Goal: Navigation & Orientation: Find specific page/section

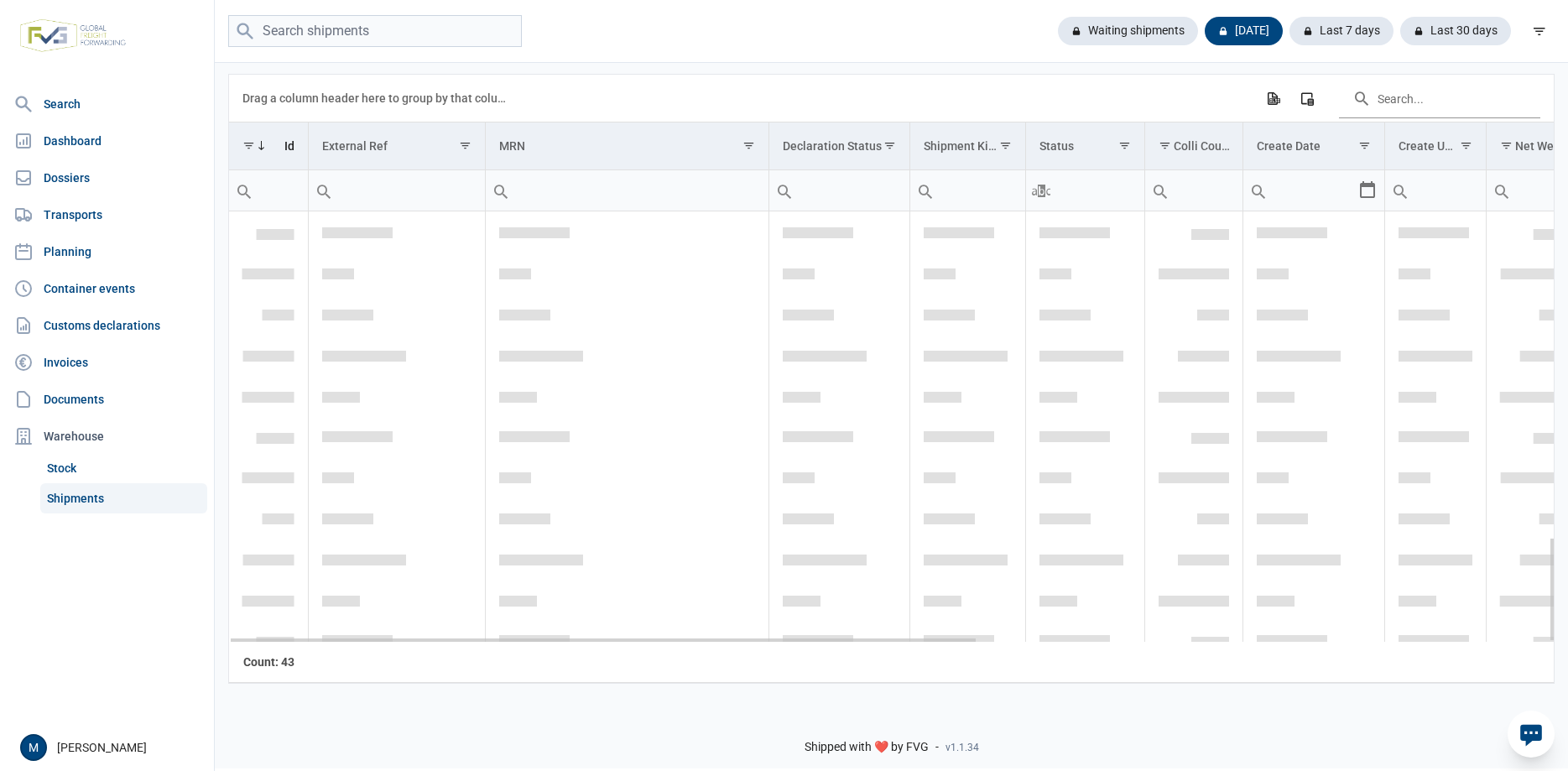
scroll to position [1337, 0]
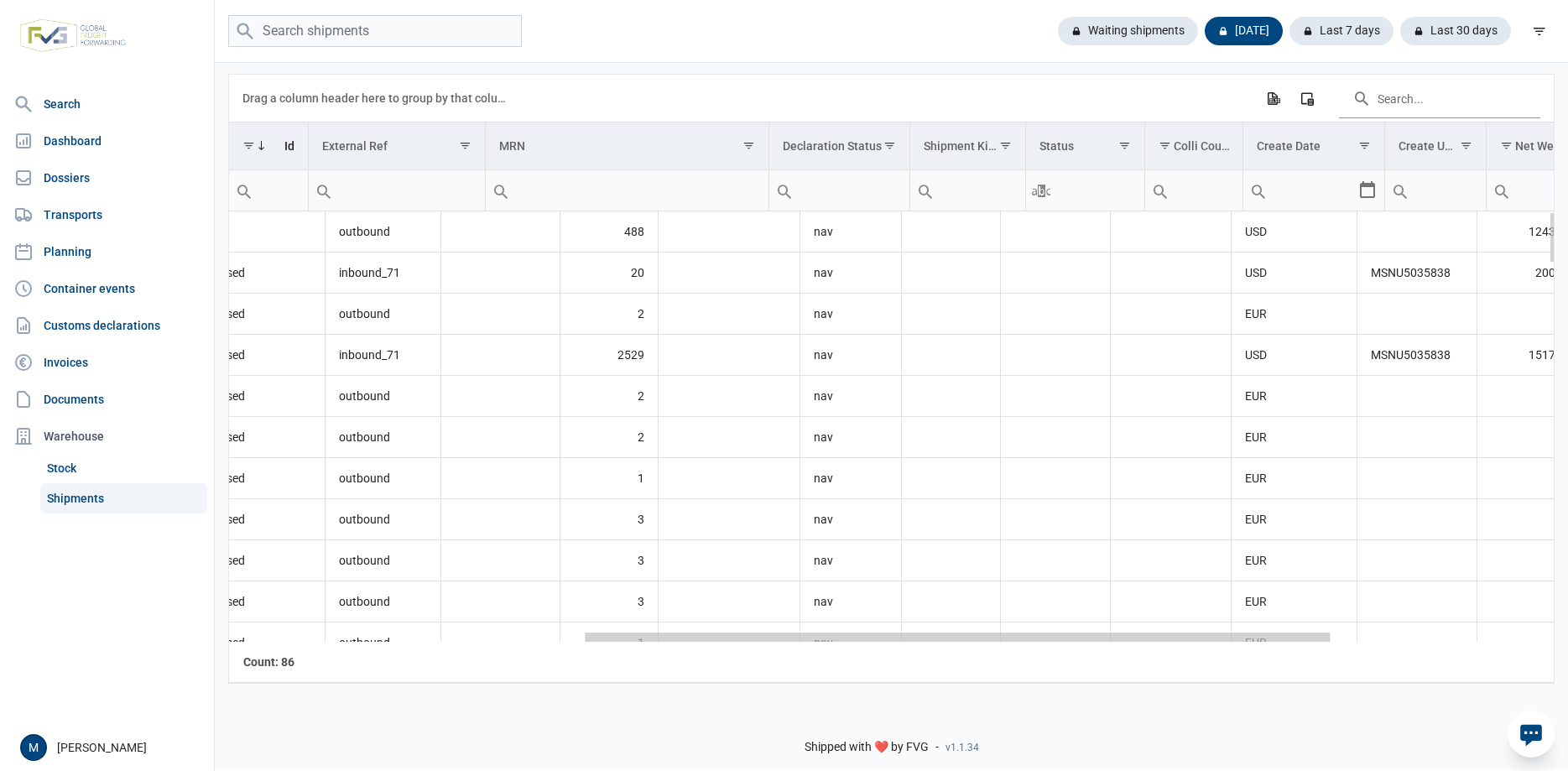
scroll to position [0, 733]
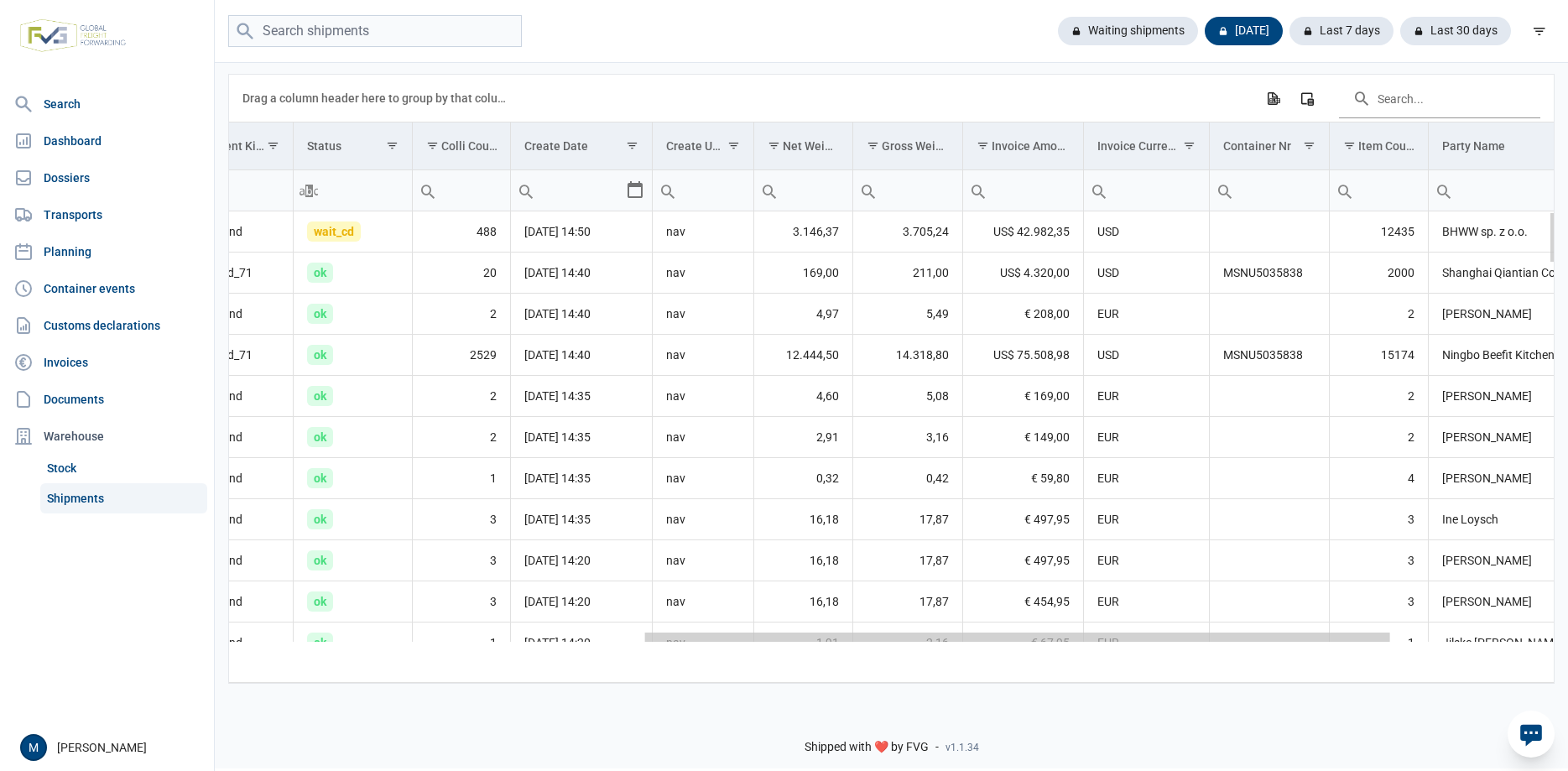
drag, startPoint x: 853, startPoint y: 642, endPoint x: 1274, endPoint y: 644, distance: 421.0
click at [1274, 644] on body "For evaluation purposes only. Redistribution prohibited. Please register an exi…" at bounding box center [784, 356] width 1568 height 771
click at [855, 640] on div "Data grid with 86 rows and 18 columns" at bounding box center [1018, 637] width 745 height 10
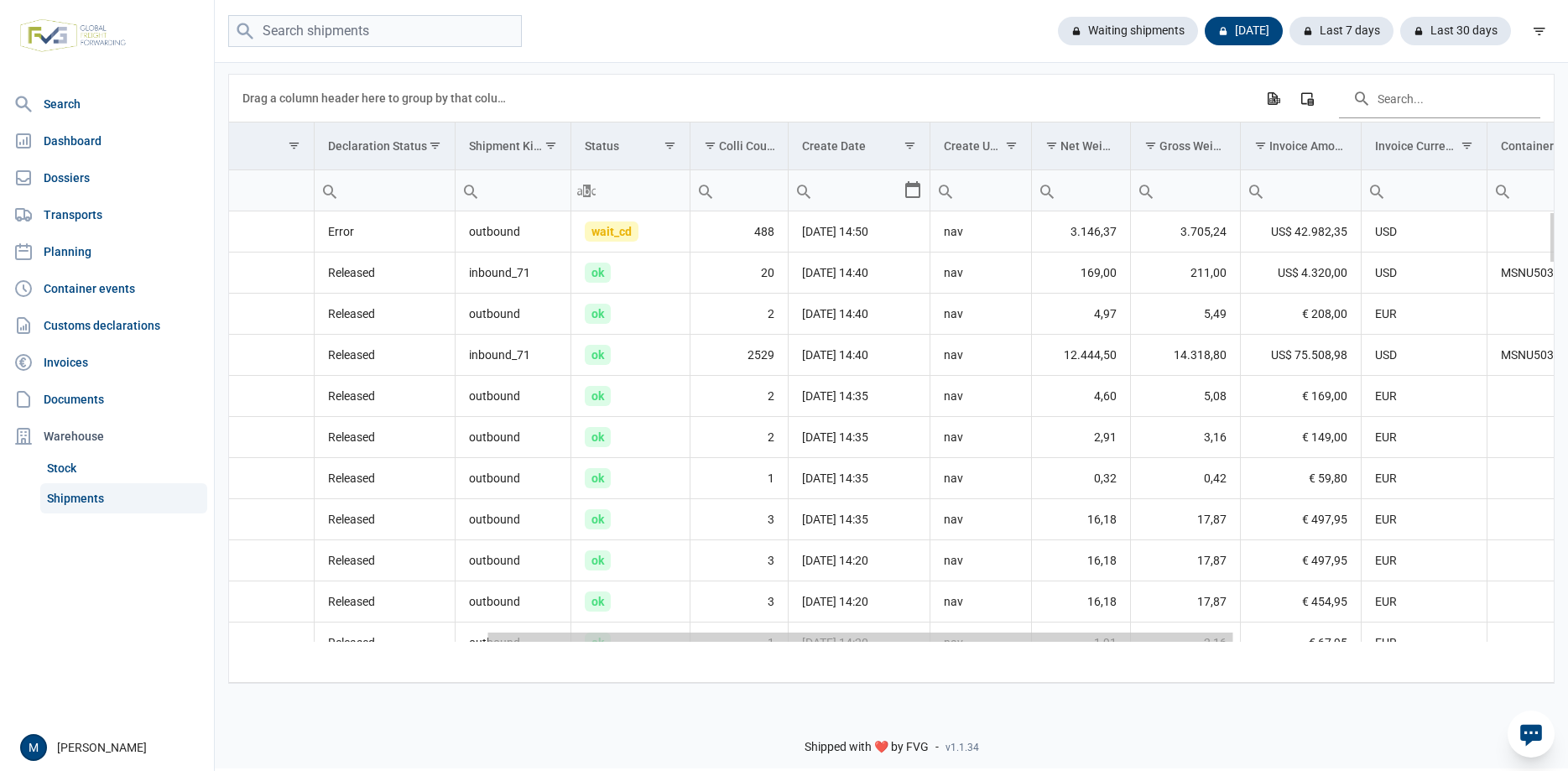
scroll to position [0, 552]
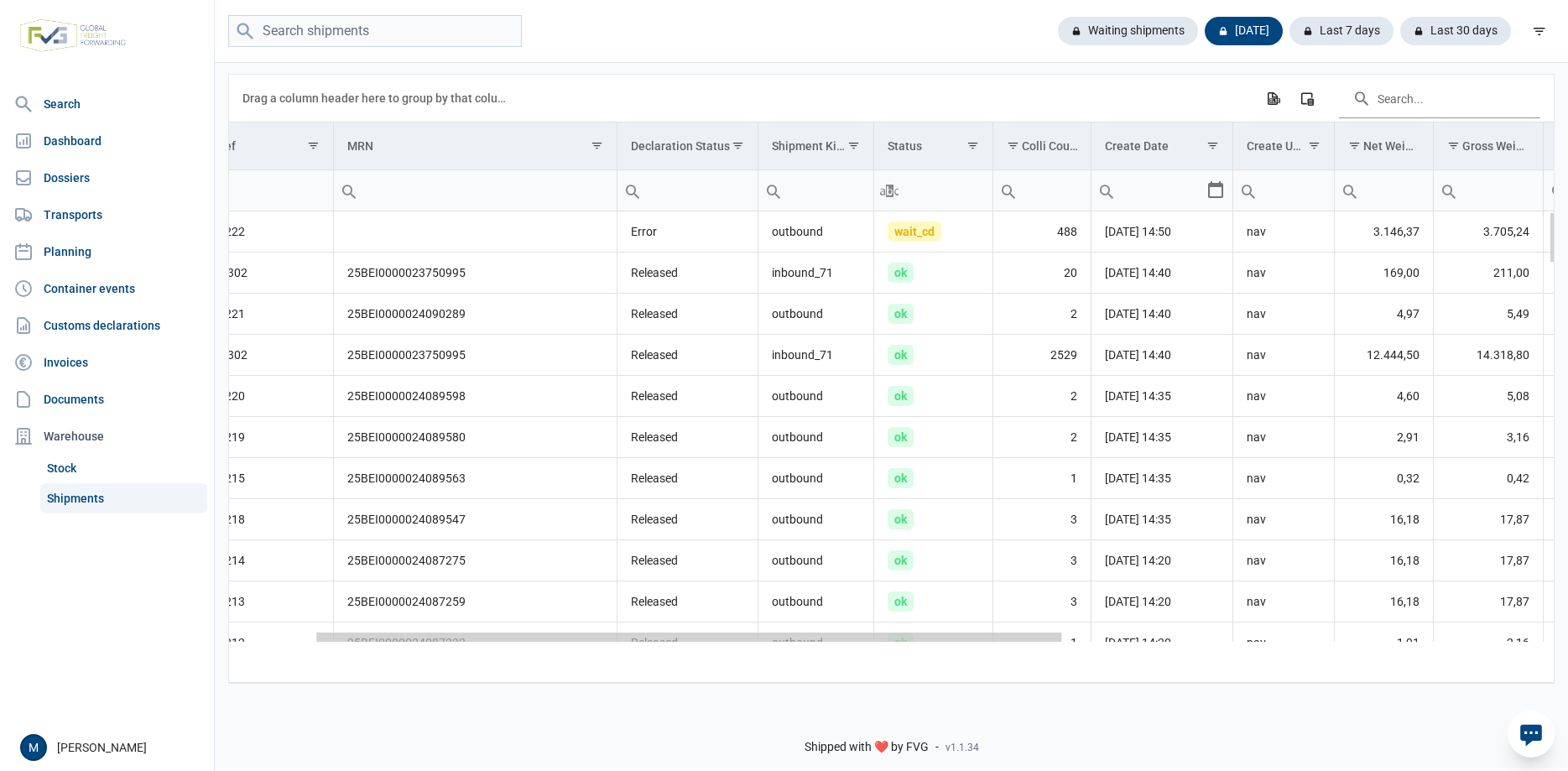
drag, startPoint x: 840, startPoint y: 641, endPoint x: 387, endPoint y: 597, distance: 455.1
click at [387, 597] on body "For evaluation purposes only. Redistribution prohibited. Please register an exi…" at bounding box center [784, 356] width 1568 height 771
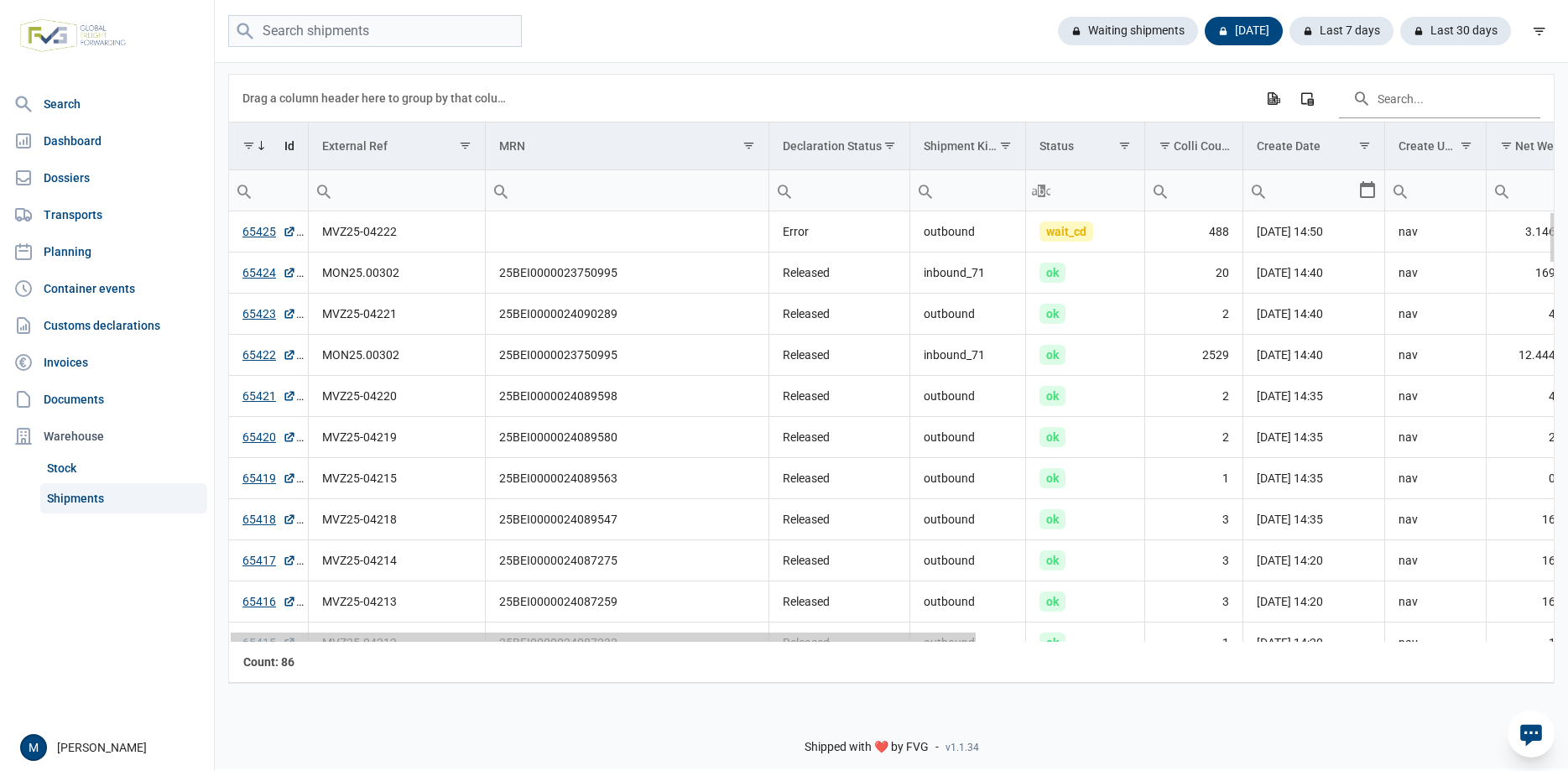
drag, startPoint x: 1015, startPoint y: 640, endPoint x: 728, endPoint y: 636, distance: 287.0
click at [728, 636] on body "For evaluation purposes only. Redistribution prohibited. Please register an exi…" at bounding box center [784, 356] width 1568 height 771
drag, startPoint x: 770, startPoint y: 640, endPoint x: 690, endPoint y: 633, distance: 80.3
click at [690, 633] on body "For evaluation purposes only. Redistribution prohibited. Please register an exi…" at bounding box center [784, 356] width 1568 height 771
drag, startPoint x: 948, startPoint y: 640, endPoint x: 740, endPoint y: 628, distance: 208.3
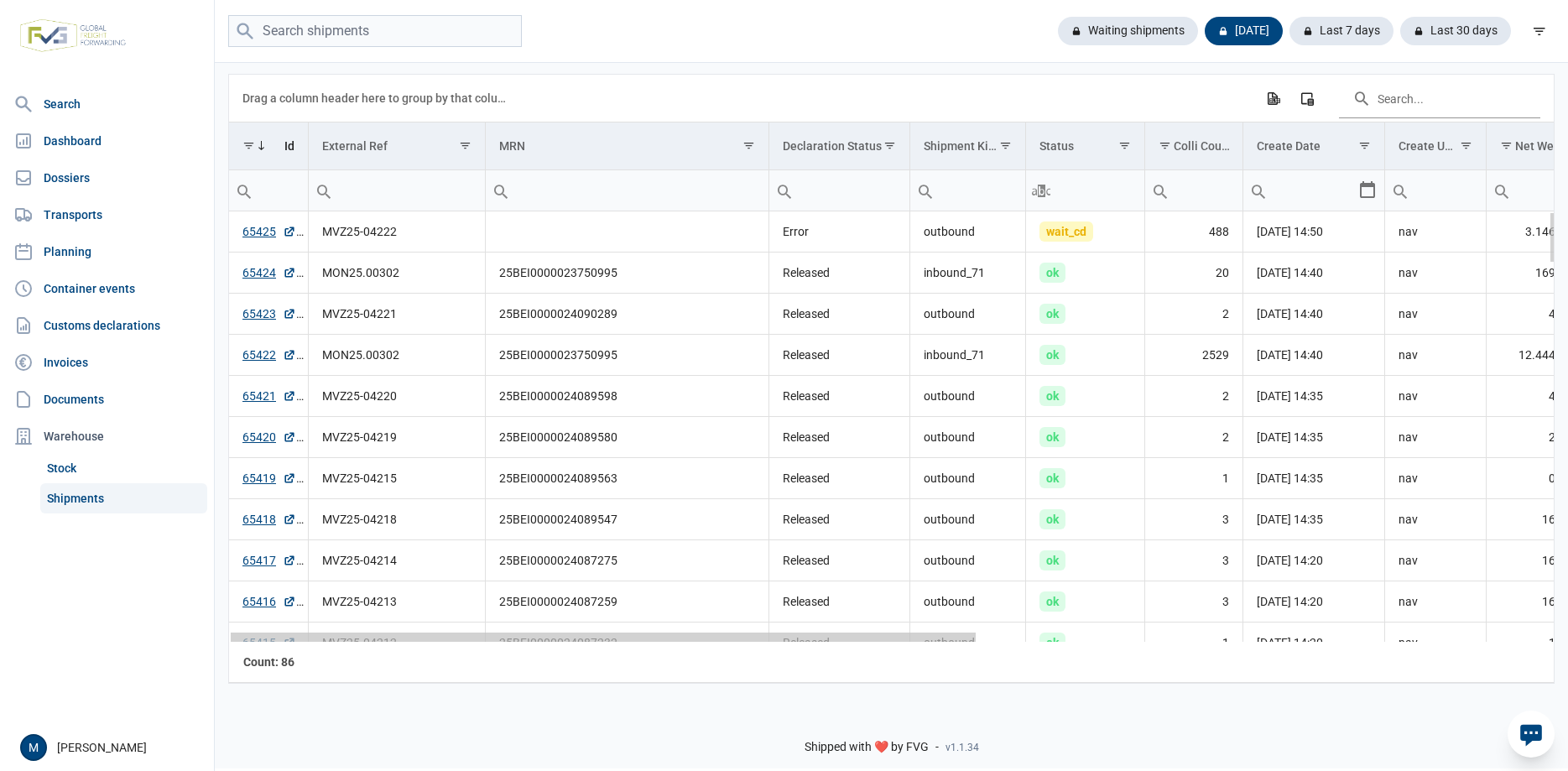
click at [740, 628] on body "For evaluation purposes only. Redistribution prohibited. Please register an exi…" at bounding box center [784, 356] width 1568 height 771
drag, startPoint x: 676, startPoint y: 643, endPoint x: 503, endPoint y: 648, distance: 173.1
click at [503, 648] on body "For evaluation purposes only. Redistribution prohibited. Please register an exi…" at bounding box center [784, 356] width 1568 height 771
click at [1066, 746] on div "Shipped with ❤️ by FVG - v1.1.34" at bounding box center [891, 732] width 1353 height 71
